Goal: Information Seeking & Learning: Learn about a topic

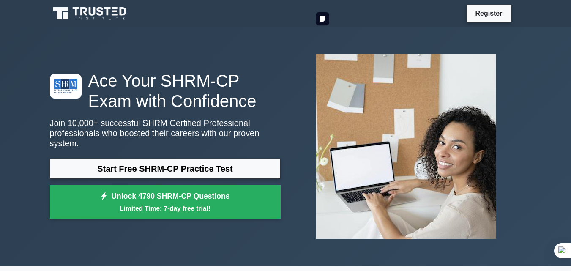
scroll to position [42, 0]
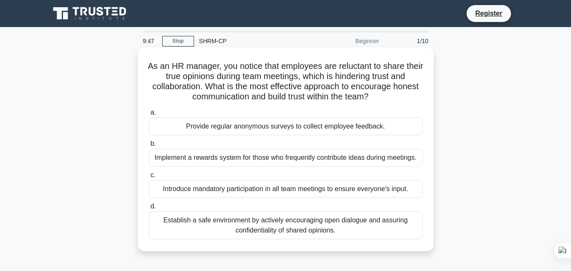
click at [197, 227] on div "Establish a safe environment by actively encouraging open dialogue and assuring…" at bounding box center [286, 225] width 274 height 28
click at [149, 209] on input "d. Establish a safe environment by actively encouraging open dialogue and assur…" at bounding box center [149, 206] width 0 height 5
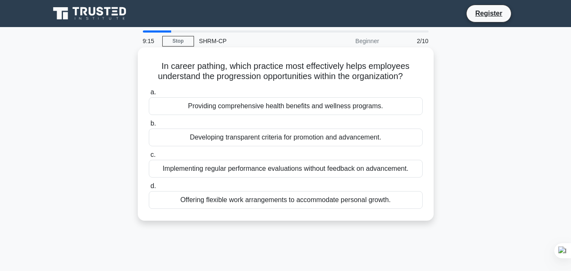
click at [398, 136] on div "Developing transparent criteria for promotion and advancement." at bounding box center [286, 138] width 274 height 18
click at [149, 126] on input "b. Developing transparent criteria for promotion and advancement." at bounding box center [149, 123] width 0 height 5
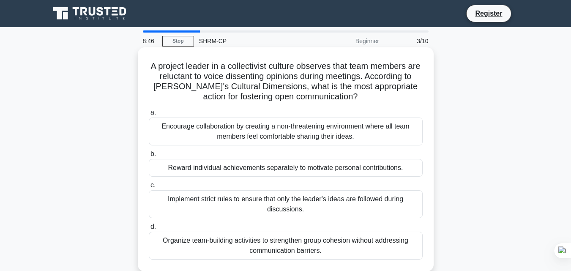
click at [380, 125] on div "Encourage collaboration by creating a non-threatening environment where all tea…" at bounding box center [286, 132] width 274 height 28
click at [149, 115] on input "a. Encourage collaboration by creating a non-threatening environment where all …" at bounding box center [149, 112] width 0 height 5
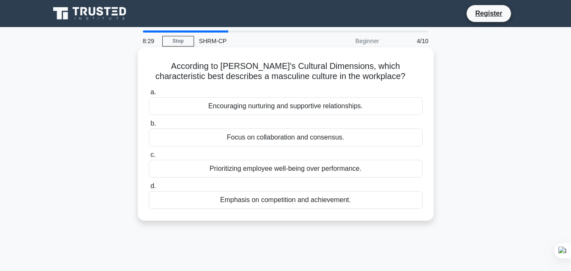
click at [351, 205] on div "Emphasis on competition and achievement." at bounding box center [286, 200] width 274 height 18
click at [149, 189] on input "d. Emphasis on competition and achievement." at bounding box center [149, 186] width 0 height 5
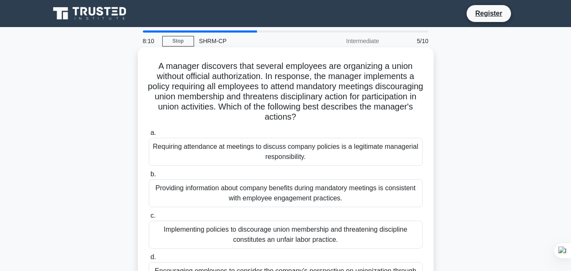
scroll to position [42, 0]
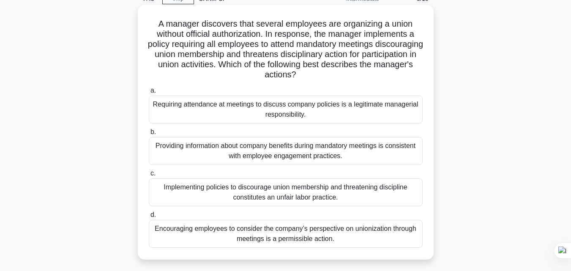
click at [360, 196] on div "Implementing policies to discourage union membership and threatening discipline…" at bounding box center [286, 192] width 274 height 28
click at [149, 176] on input "c. Implementing policies to discourage union membership and threatening discipl…" at bounding box center [149, 173] width 0 height 5
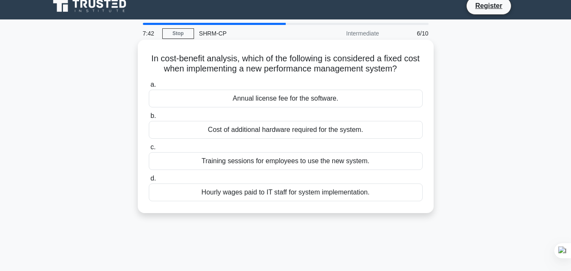
scroll to position [0, 0]
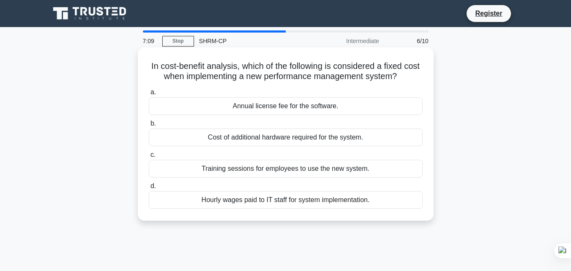
click at [361, 101] on div "Annual license fee for the software." at bounding box center [286, 106] width 274 height 18
click at [149, 95] on input "a. Annual license fee for the software." at bounding box center [149, 92] width 0 height 5
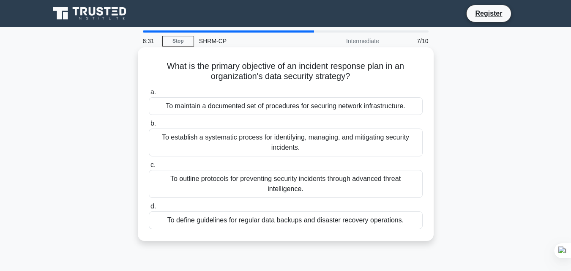
click at [404, 181] on div "To outline protocols for preventing security incidents through advanced threat …" at bounding box center [286, 184] width 274 height 28
click at [149, 168] on input "c. To outline protocols for preventing security incidents through advanced thre…" at bounding box center [149, 164] width 0 height 5
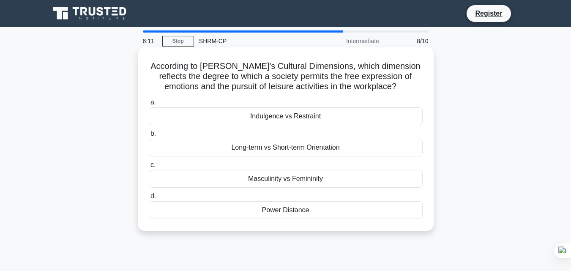
click at [326, 178] on div "Masculinity vs Femininity" at bounding box center [286, 179] width 274 height 18
click at [149, 168] on input "c. Masculinity vs Femininity" at bounding box center [149, 164] width 0 height 5
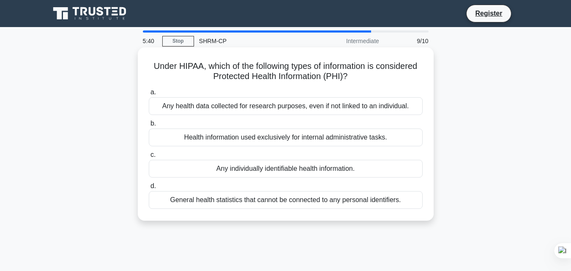
drag, startPoint x: 406, startPoint y: 135, endPoint x: 371, endPoint y: 136, distance: 35.5
click at [371, 136] on div "Health information used exclusively for internal administrative tasks." at bounding box center [286, 138] width 274 height 18
click at [149, 126] on input "b. Health information used exclusively for internal administrative tasks." at bounding box center [149, 123] width 0 height 5
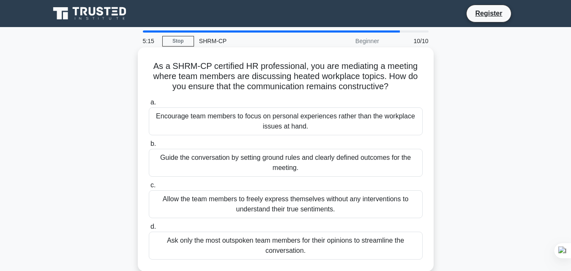
click at [398, 168] on div "Guide the conversation by setting ground rules and clearly defined outcomes for…" at bounding box center [286, 163] width 274 height 28
click at [149, 147] on input "b. Guide the conversation by setting ground rules and clearly defined outcomes …" at bounding box center [149, 143] width 0 height 5
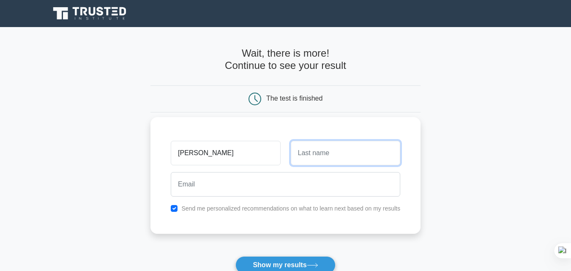
click at [362, 145] on input "text" at bounding box center [346, 153] width 110 height 25
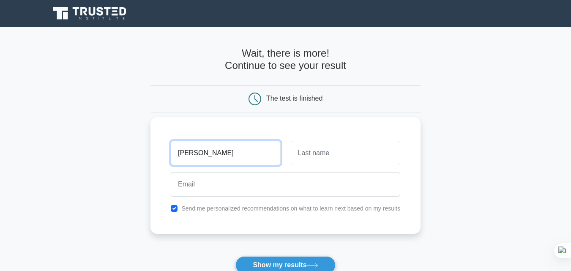
drag, startPoint x: 211, startPoint y: 148, endPoint x: 157, endPoint y: 153, distance: 54.8
click at [157, 153] on div "linh Send me personalized recommendations on what to learn next based on my res…" at bounding box center [286, 175] width 270 height 117
type input "mai"
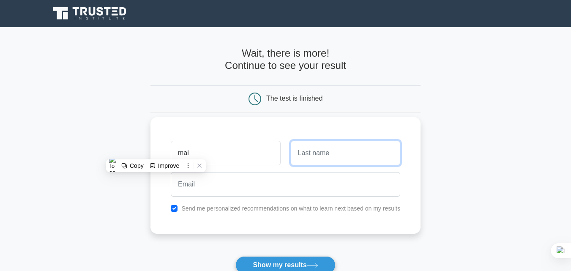
click at [355, 154] on input "text" at bounding box center [346, 153] width 110 height 25
type input "mai"
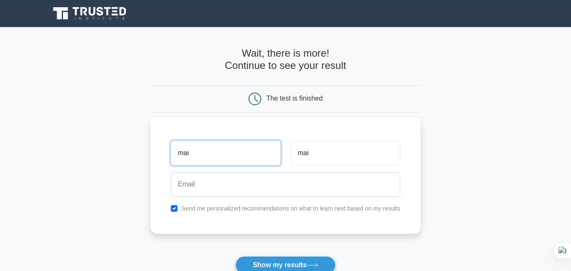
drag, startPoint x: 181, startPoint y: 151, endPoint x: 159, endPoint y: 159, distance: 23.4
click at [159, 159] on div "mai mai Send me personalized recommendations on what to learn next based on my …" at bounding box center [286, 175] width 270 height 117
type input "linh"
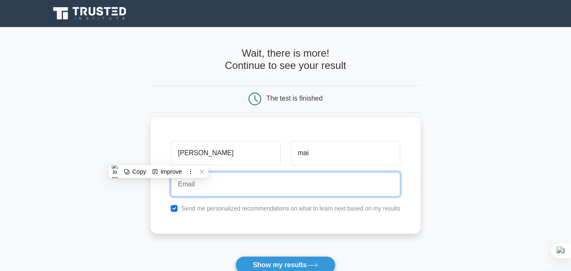
click at [276, 190] on input "email" at bounding box center [286, 184] width 230 height 25
type input ";"
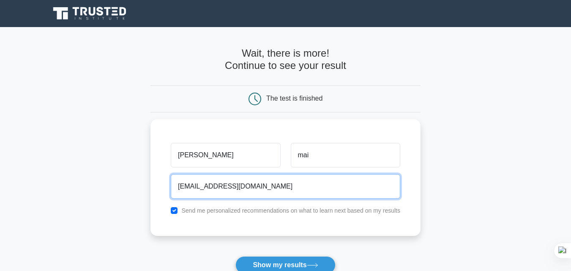
scroll to position [42, 0]
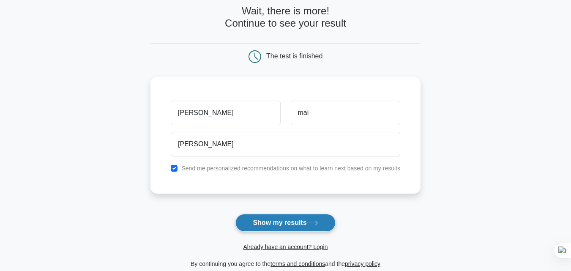
click at [284, 223] on button "Show my results" at bounding box center [286, 223] width 100 height 18
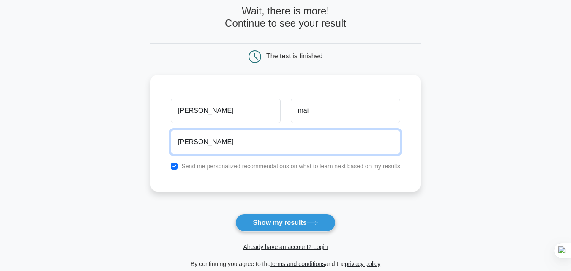
click at [256, 149] on input "lucy" at bounding box center [286, 142] width 230 height 25
type input "lucymylinh030904@gmail.com"
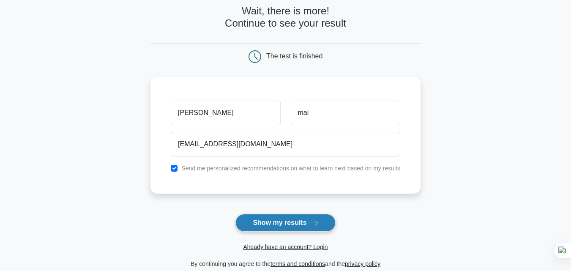
click at [277, 219] on button "Show my results" at bounding box center [286, 223] width 100 height 18
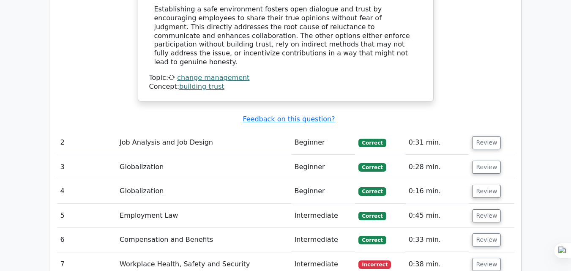
scroll to position [1100, 0]
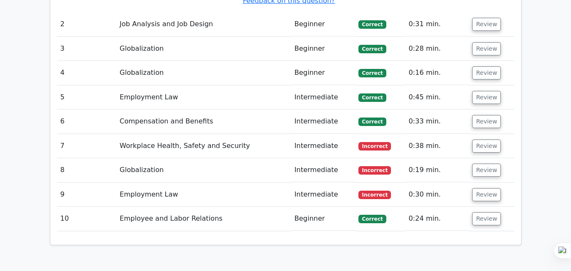
click at [418, 134] on td "0:38 min." at bounding box center [438, 146] width 64 height 24
click at [483, 140] on button "Review" at bounding box center [486, 146] width 29 height 13
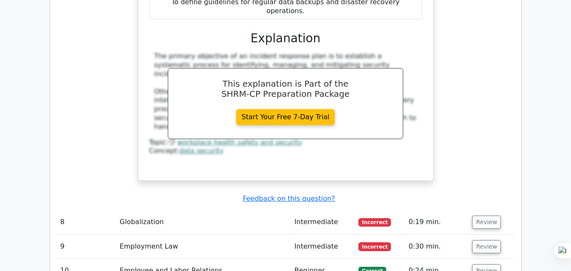
scroll to position [1438, 0]
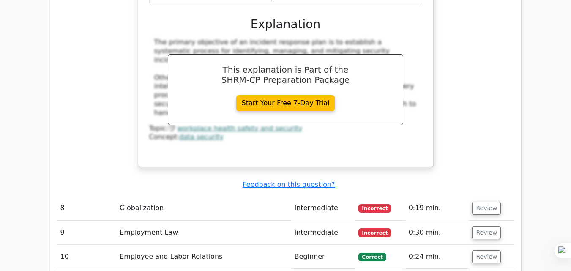
click at [484, 196] on td "Review" at bounding box center [491, 208] width 45 height 24
click at [484, 202] on button "Review" at bounding box center [486, 208] width 29 height 13
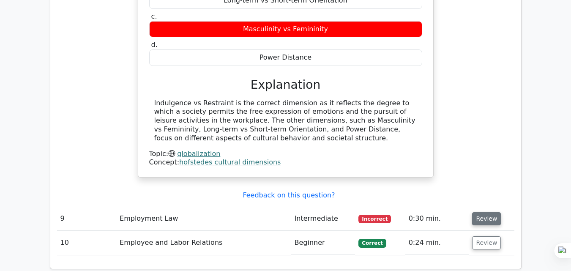
scroll to position [1776, 0]
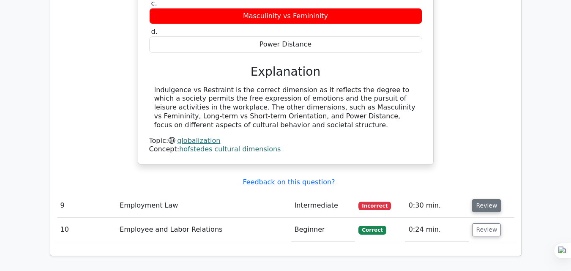
click at [480, 199] on button "Review" at bounding box center [486, 205] width 29 height 13
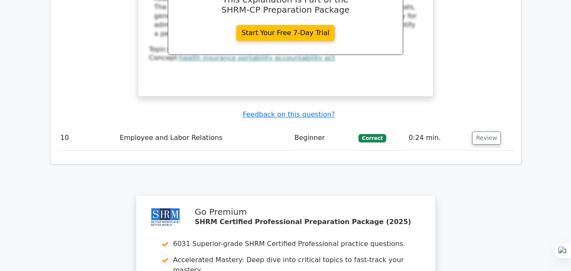
scroll to position [2326, 0]
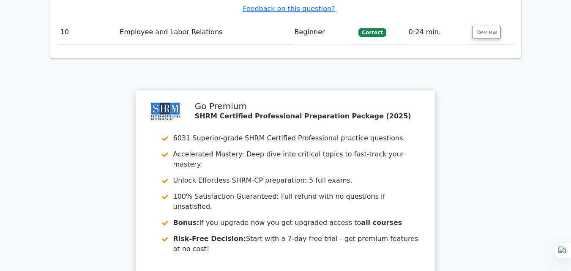
drag, startPoint x: 329, startPoint y: 211, endPoint x: 335, endPoint y: 193, distance: 18.9
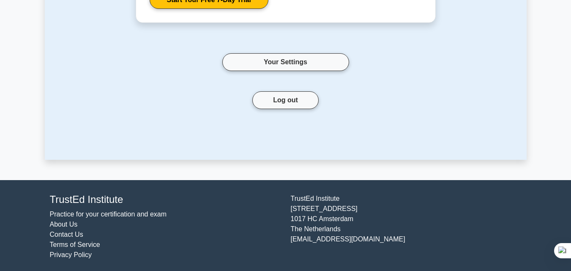
scroll to position [255, 0]
